Goal: Task Accomplishment & Management: Complete application form

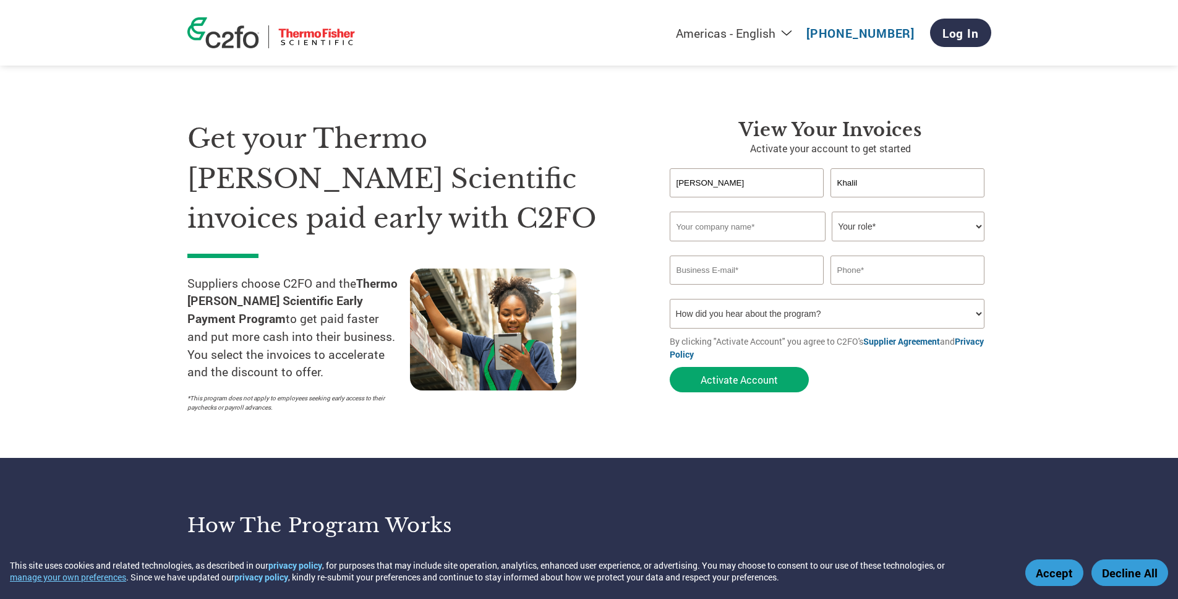
type input "Khalil"
type input "OHSPS Inc."
click at [955, 228] on select "Your role* CFO Controller Credit Manager Finance Director Treasurer CEO Preside…" at bounding box center [908, 226] width 153 height 30
select select "CEO"
click at [832, 211] on select "Your role* CFO Controller Credit Manager Finance Director Treasurer CEO Preside…" at bounding box center [908, 226] width 153 height 30
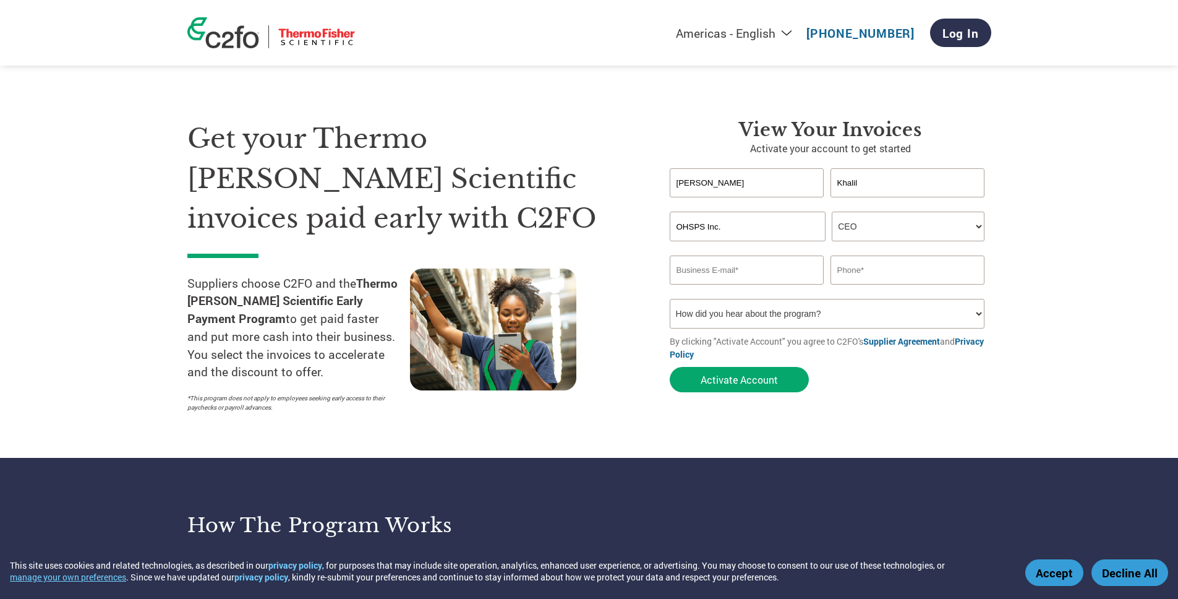
click at [756, 265] on input "email" at bounding box center [747, 269] width 155 height 29
type input "[EMAIL_ADDRESS][DOMAIN_NAME]"
type input "6479998673"
click at [742, 307] on select "How did you hear about the program? Received a letter Email Social Media Online…" at bounding box center [827, 314] width 315 height 30
select select "Email"
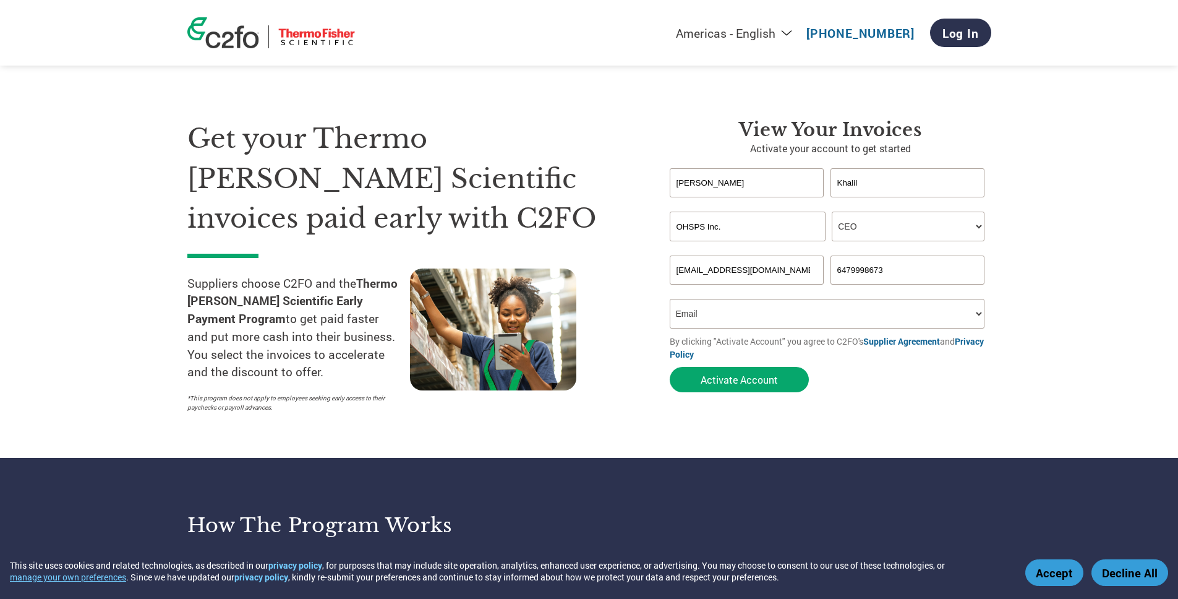
click at [670, 299] on select "How did you hear about the program? Received a letter Email Social Media Online…" at bounding box center [827, 314] width 315 height 30
click at [711, 384] on button "Activate Account" at bounding box center [739, 379] width 139 height 25
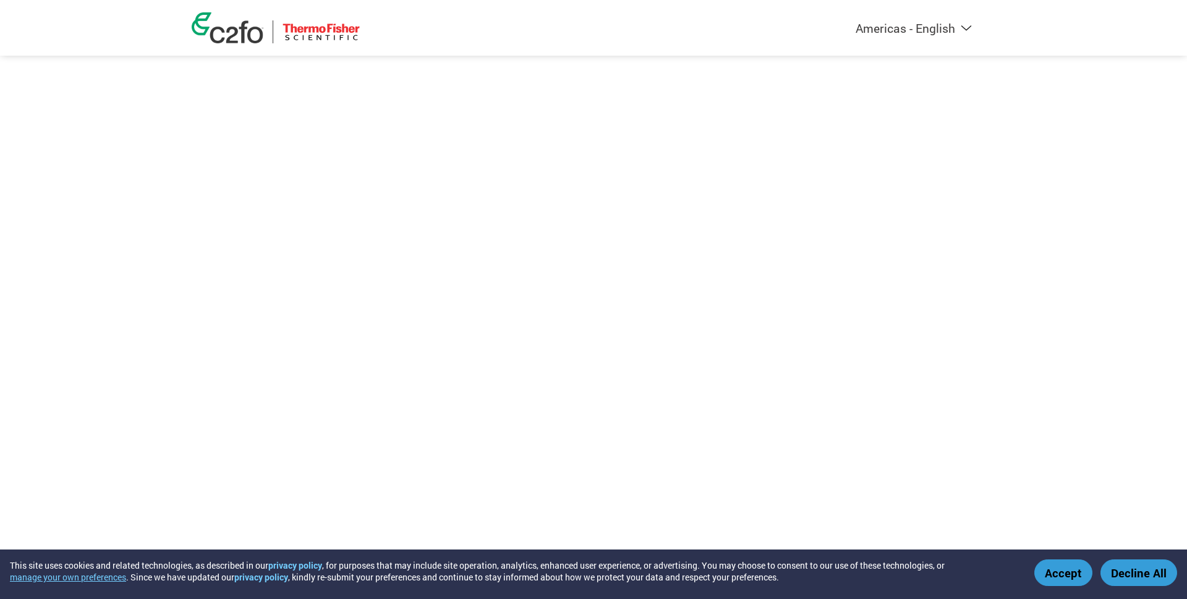
click at [1048, 566] on button "Accept" at bounding box center [1064, 572] width 58 height 27
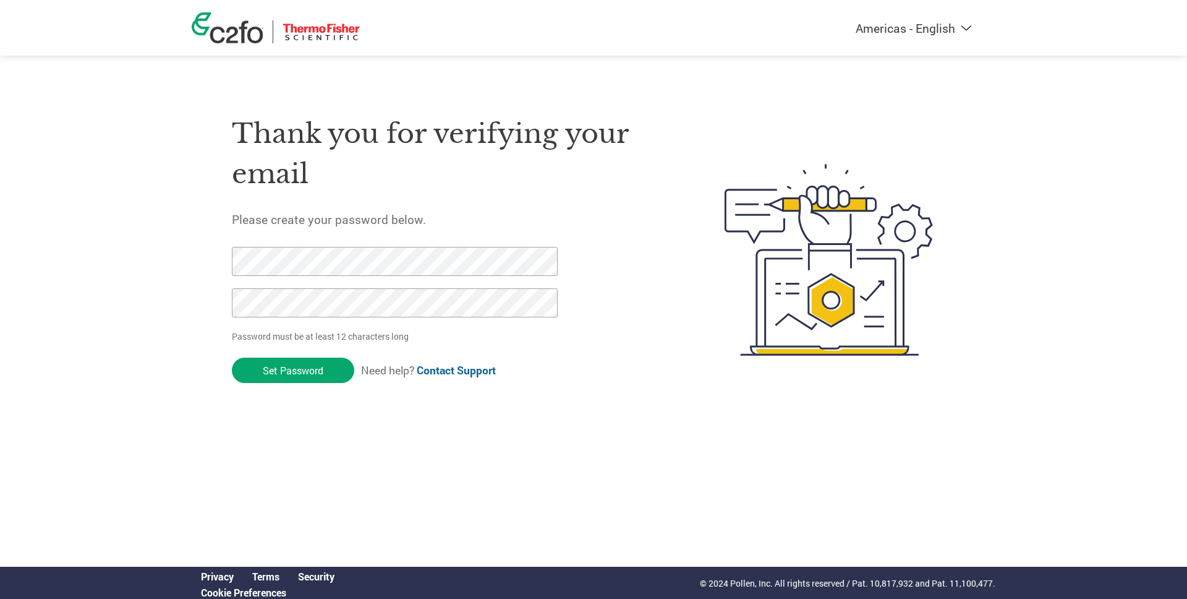
click input "Set Password" at bounding box center [293, 369] width 122 height 25
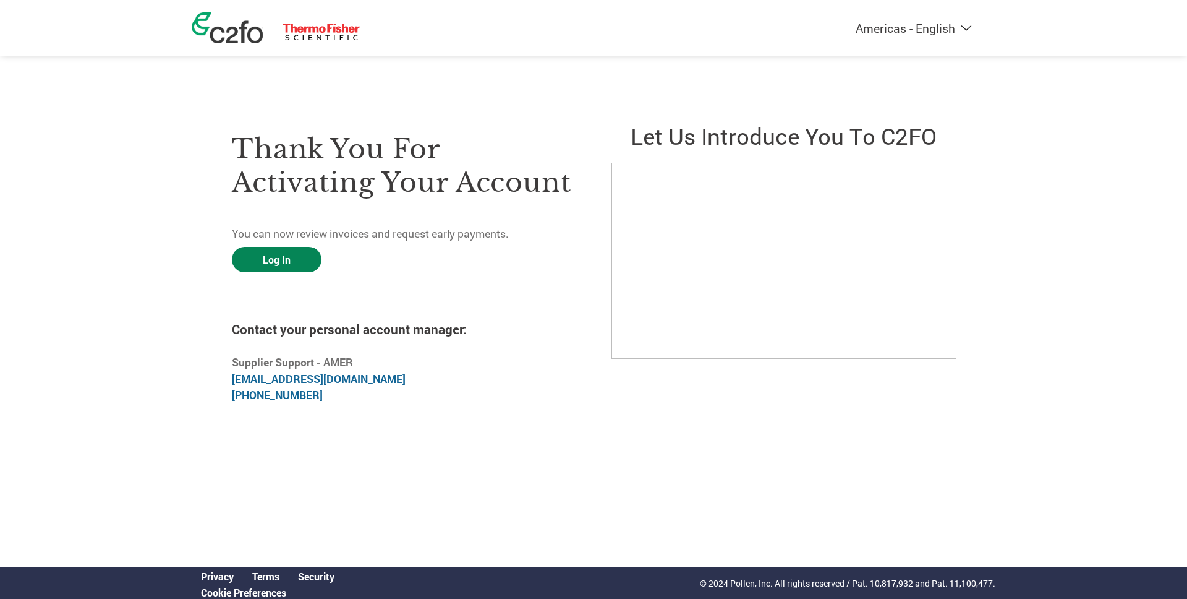
click at [251, 268] on link "Log In" at bounding box center [277, 259] width 90 height 25
